Goal: Information Seeking & Learning: Learn about a topic

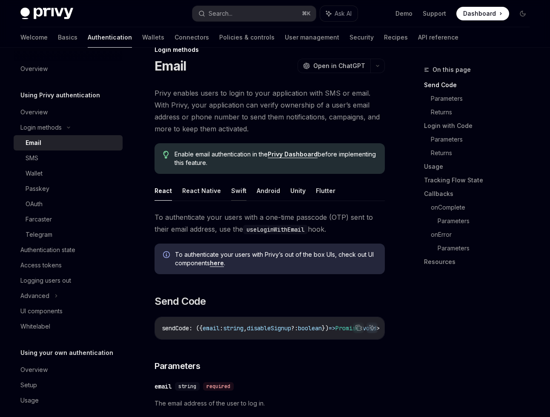
scroll to position [25, 0]
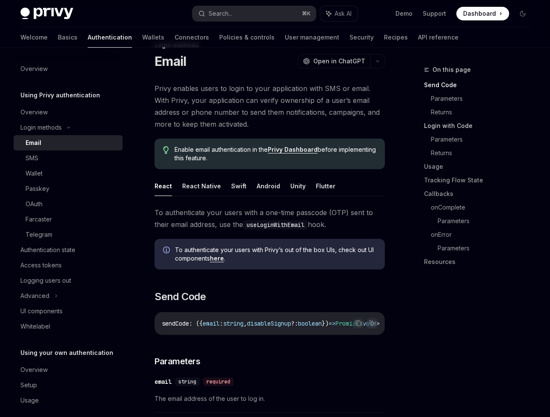
click at [448, 125] on link "Login with Code" at bounding box center [480, 126] width 112 height 14
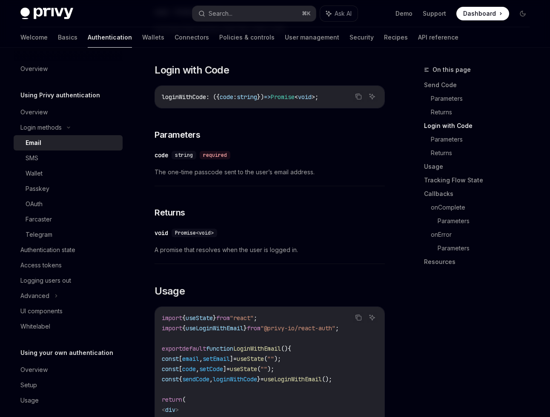
scroll to position [519, 0]
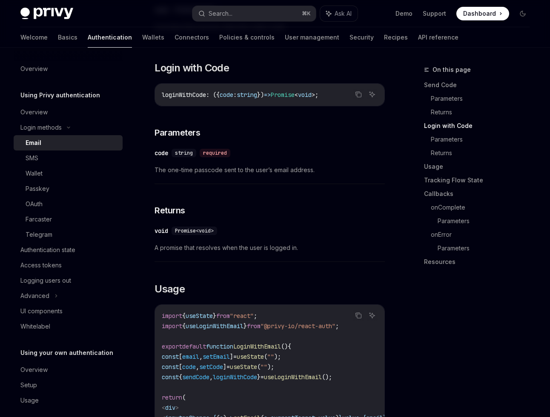
click at [247, 172] on span "The one-time passcode sent to the user’s email address." at bounding box center [269, 170] width 230 height 10
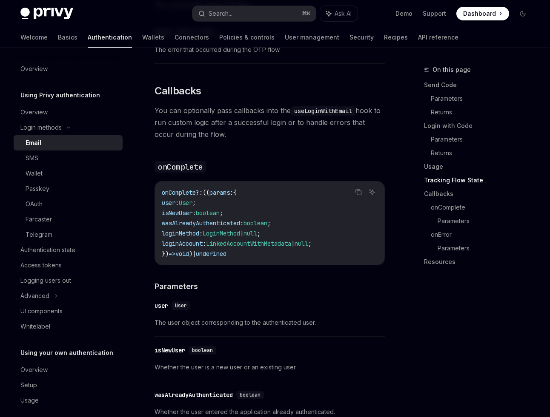
scroll to position [1338, 0]
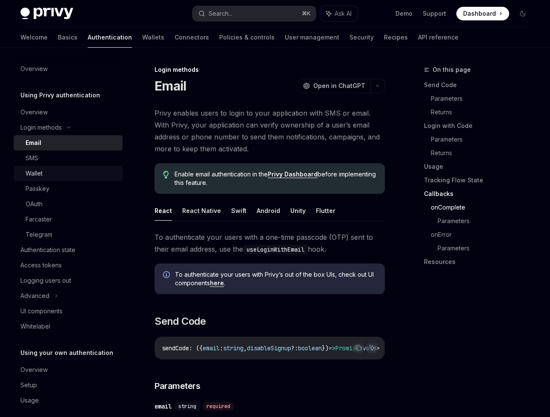
scroll to position [1338, 0]
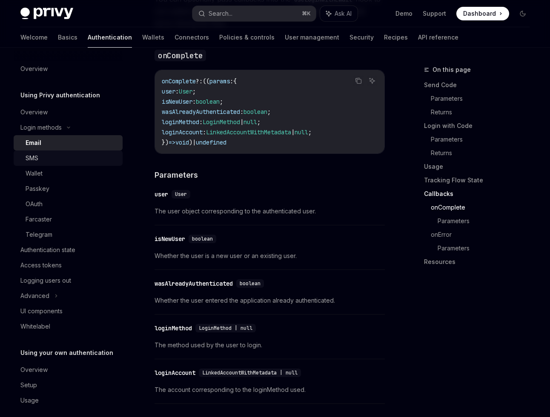
click at [31, 158] on div "SMS" at bounding box center [32, 158] width 13 height 10
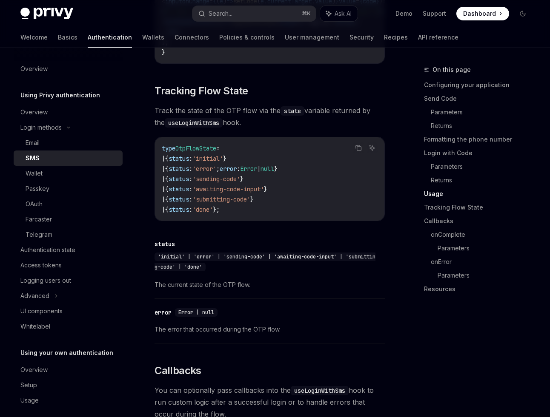
scroll to position [1590, 0]
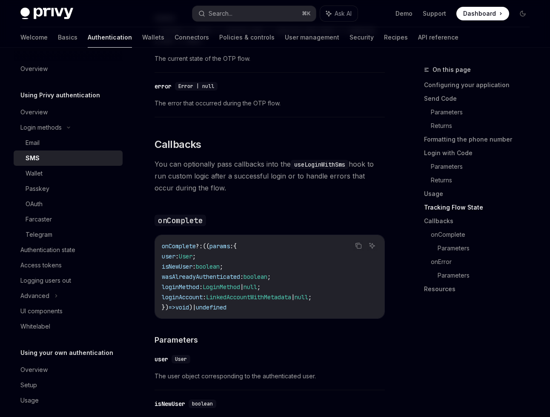
click at [46, 14] on img at bounding box center [46, 14] width 53 height 12
type textarea "*"
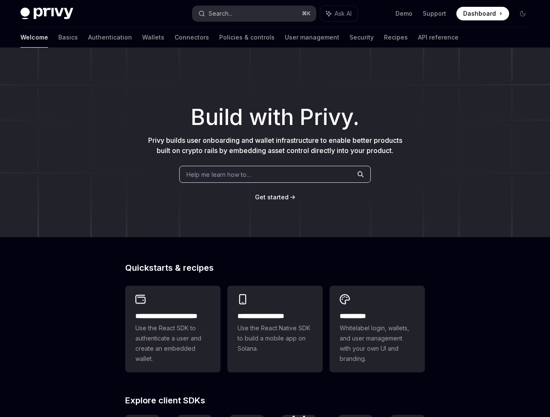
click at [230, 14] on div "Search..." at bounding box center [220, 14] width 24 height 10
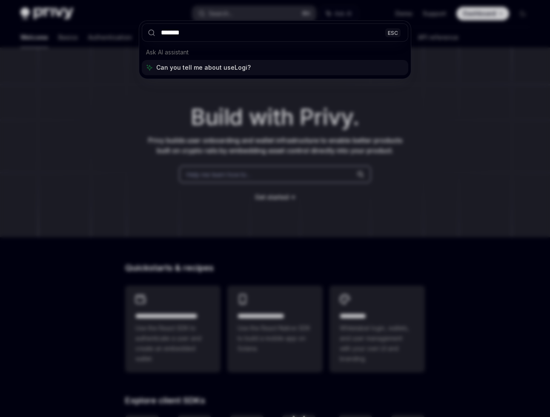
type input "********"
